Goal: Task Accomplishment & Management: Use online tool/utility

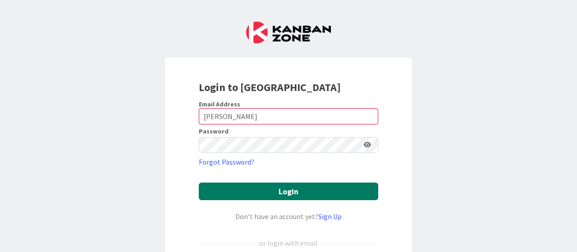
drag, startPoint x: 229, startPoint y: 186, endPoint x: 285, endPoint y: 181, distance: 55.7
click at [230, 186] on button "Login" at bounding box center [288, 192] width 179 height 18
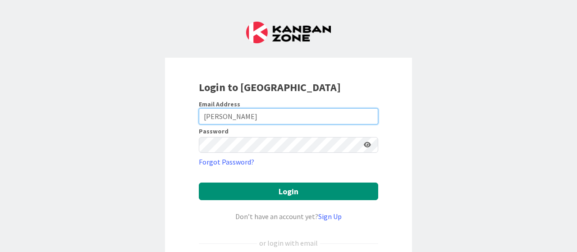
drag, startPoint x: 266, startPoint y: 115, endPoint x: 167, endPoint y: 115, distance: 99.2
click at [167, 115] on div "Login to [GEOGRAPHIC_DATA] Email Address [PERSON_NAME] Password Forgot Password…" at bounding box center [288, 194] width 247 height 273
type input "[EMAIL_ADDRESS][DOMAIN_NAME]"
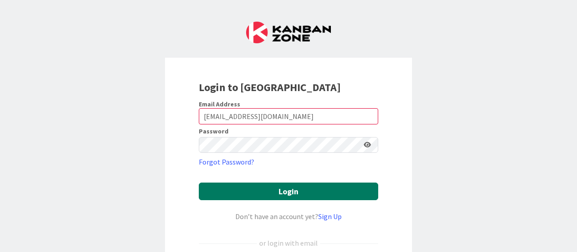
click at [267, 185] on button "Login" at bounding box center [288, 192] width 179 height 18
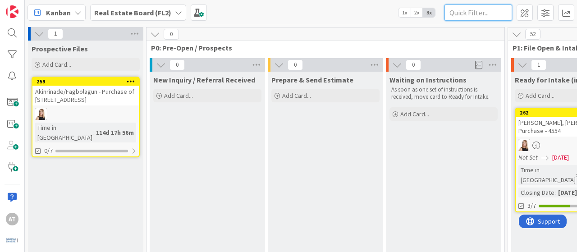
click at [473, 14] on input "text" at bounding box center [479, 13] width 68 height 16
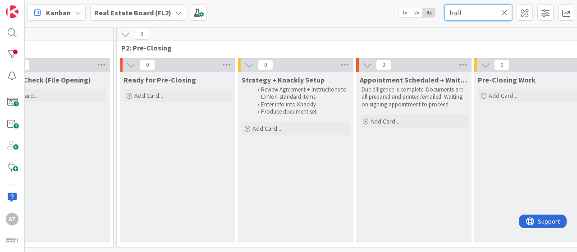
scroll to position [0, 625]
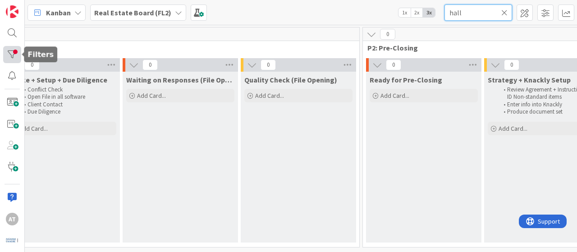
type input "hall"
click at [9, 51] on div at bounding box center [12, 54] width 18 height 17
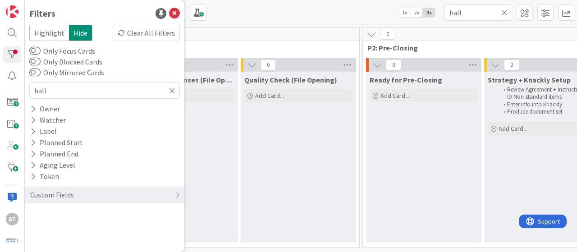
click at [243, 35] on div "0" at bounding box center [121, 35] width 476 height 14
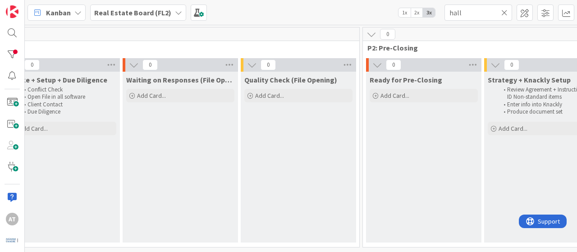
click at [110, 18] on div "Real Estate Board (FL2)" at bounding box center [138, 13] width 96 height 16
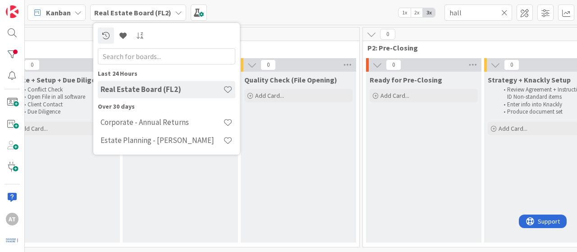
click at [297, 45] on span "P1: File Open & Intake" at bounding box center [118, 47] width 460 height 9
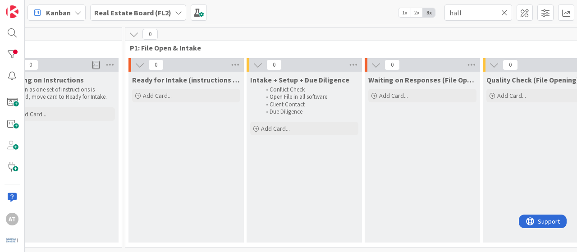
scroll to position [0, 0]
